Goal: Complete application form

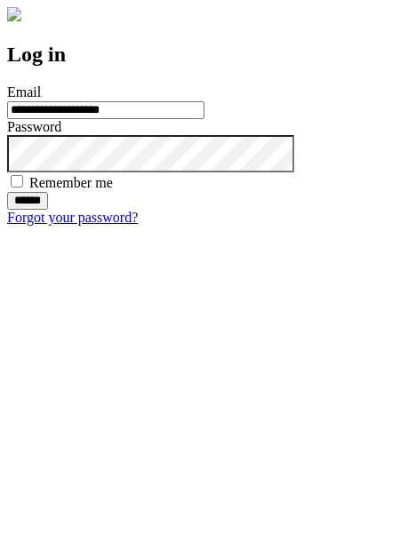
type input "**********"
click at [48, 210] on input "******" at bounding box center [27, 201] width 41 height 18
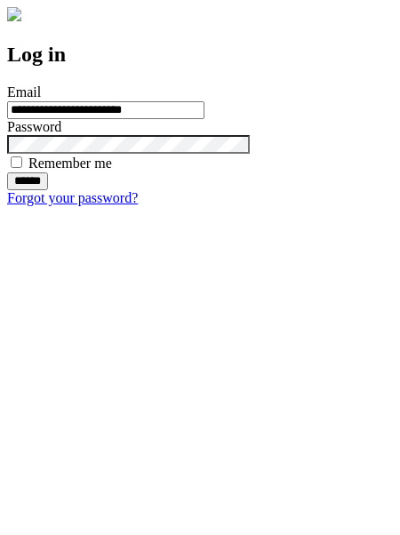
type input "**********"
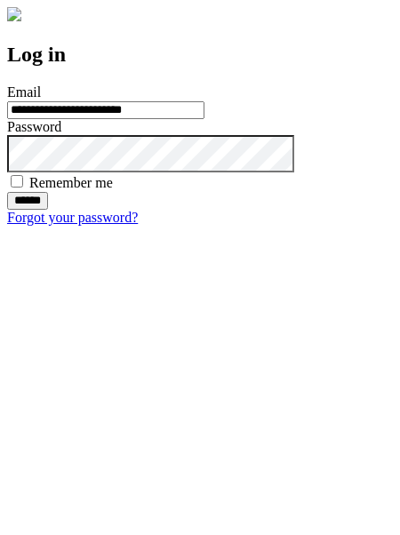
click at [48, 210] on input "******" at bounding box center [27, 201] width 41 height 18
